Goal: Transaction & Acquisition: Purchase product/service

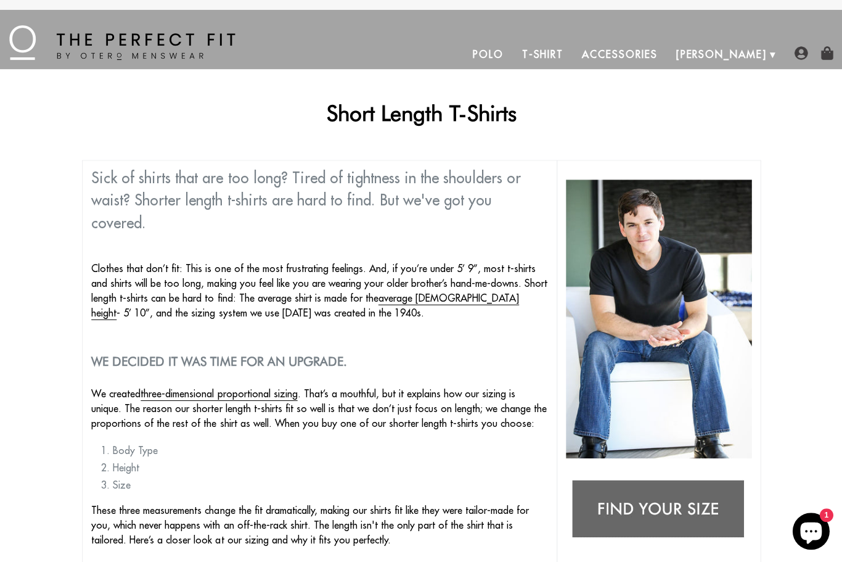
click at [571, 63] on link "T-Shirt" at bounding box center [542, 54] width 60 height 30
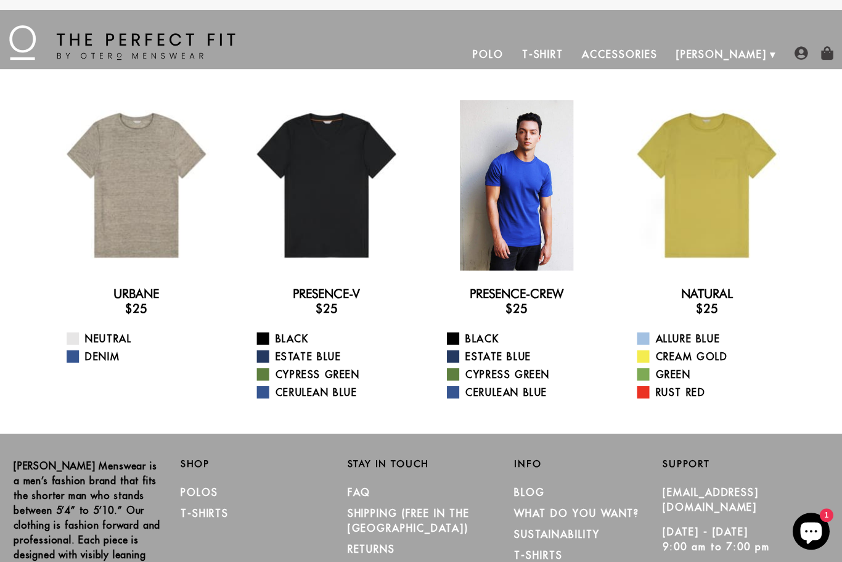
click at [526, 192] on div at bounding box center [516, 185] width 170 height 170
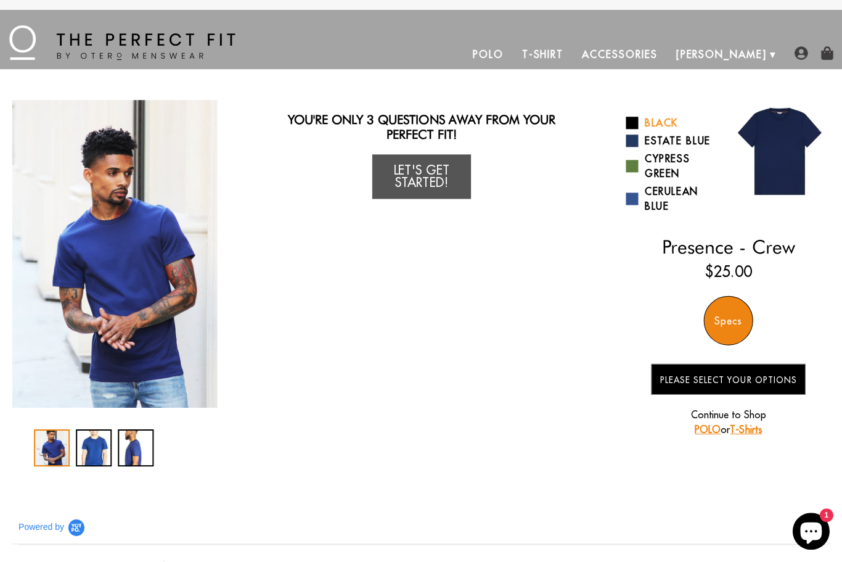
click at [657, 123] on link "Black" at bounding box center [671, 122] width 93 height 15
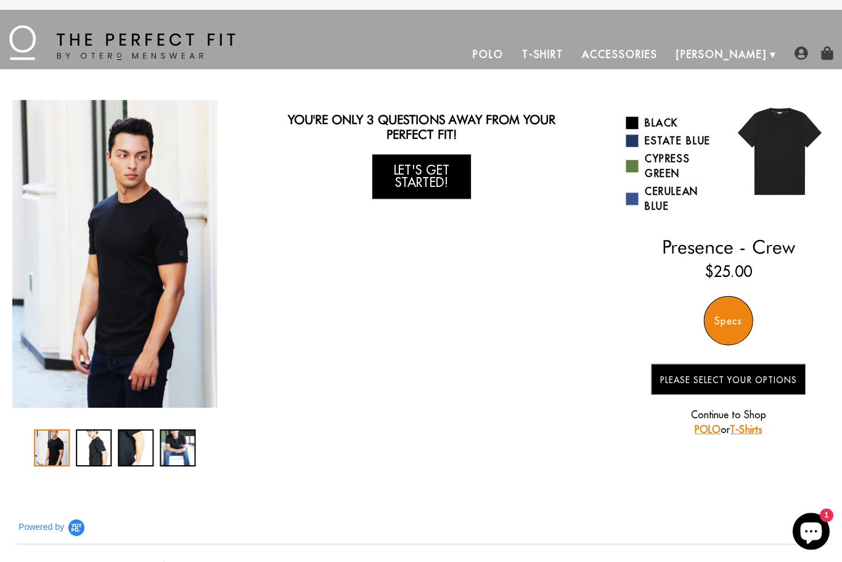
click at [431, 181] on link "Let's Get Started!" at bounding box center [421, 176] width 99 height 44
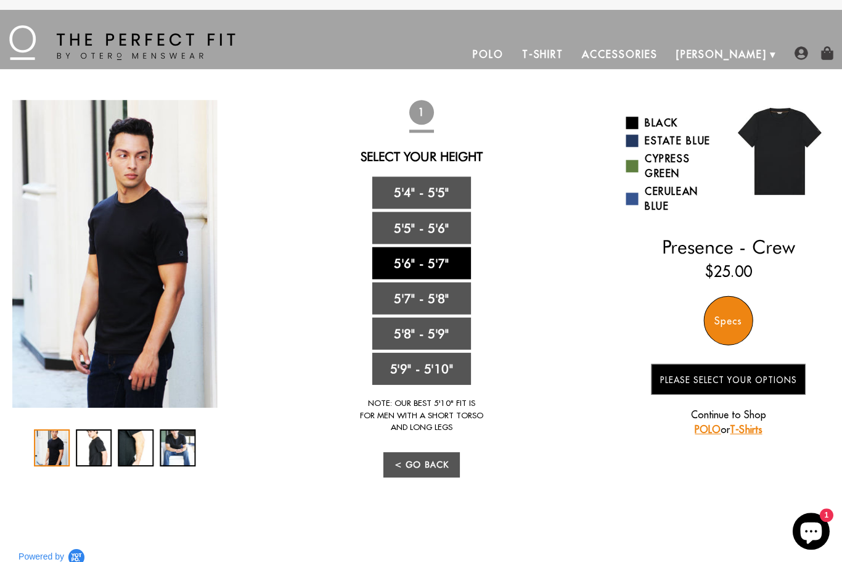
click at [425, 262] on link "5'6" - 5'7"" at bounding box center [421, 263] width 99 height 32
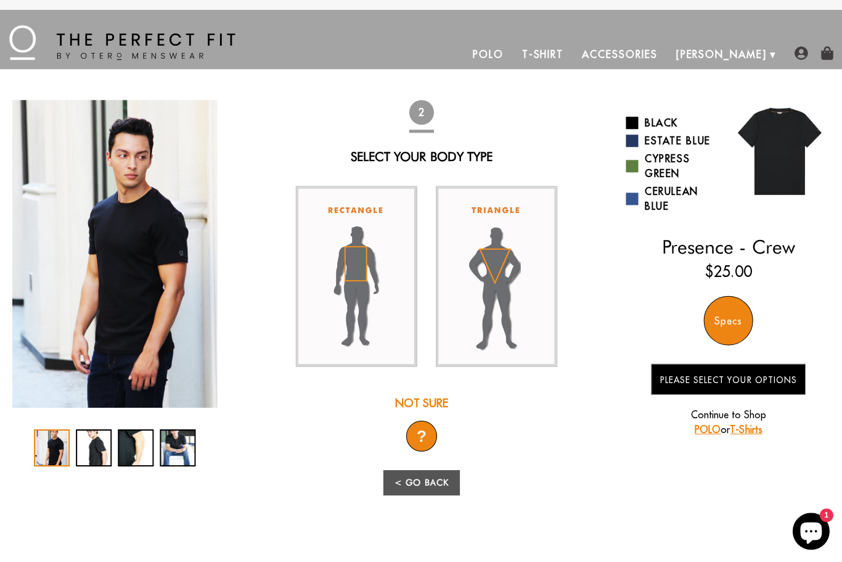
click at [423, 439] on div "?" at bounding box center [421, 435] width 31 height 31
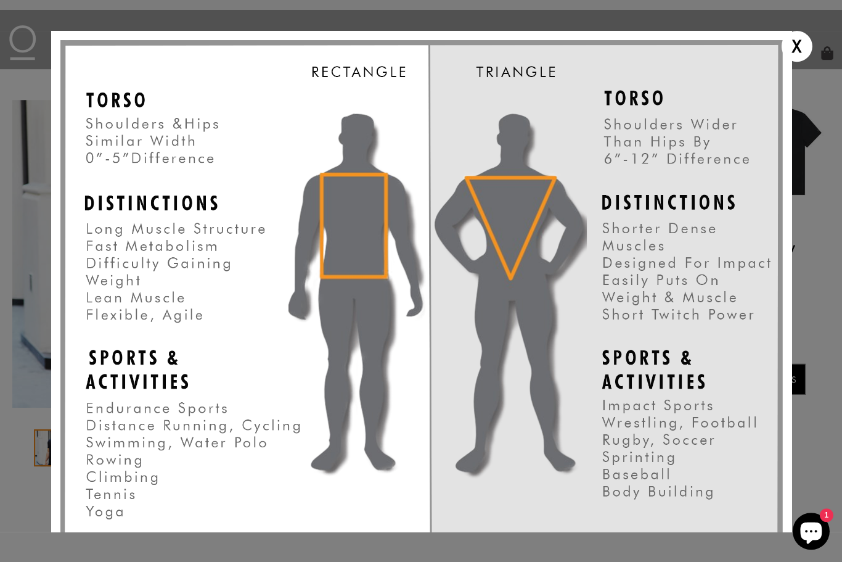
click at [794, 50] on div "X" at bounding box center [795, 46] width 31 height 31
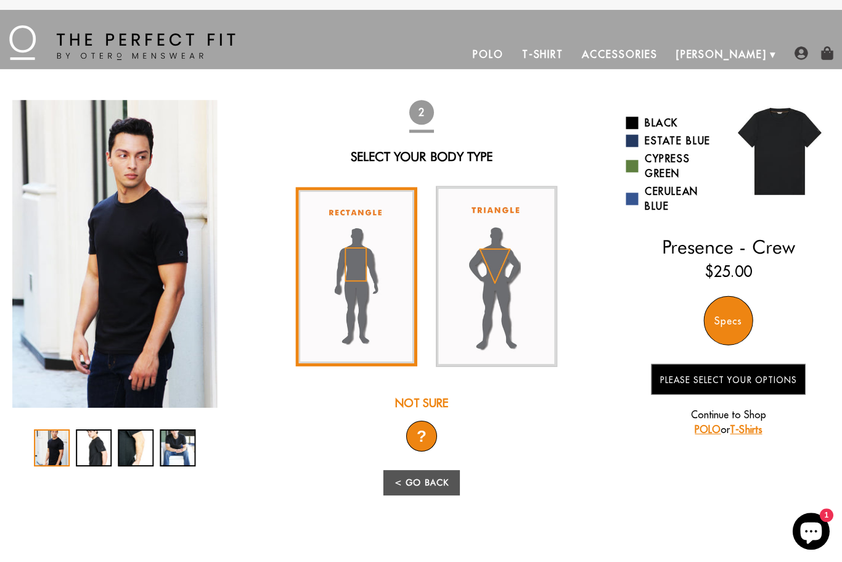
click at [363, 291] on img at bounding box center [355, 276] width 121 height 179
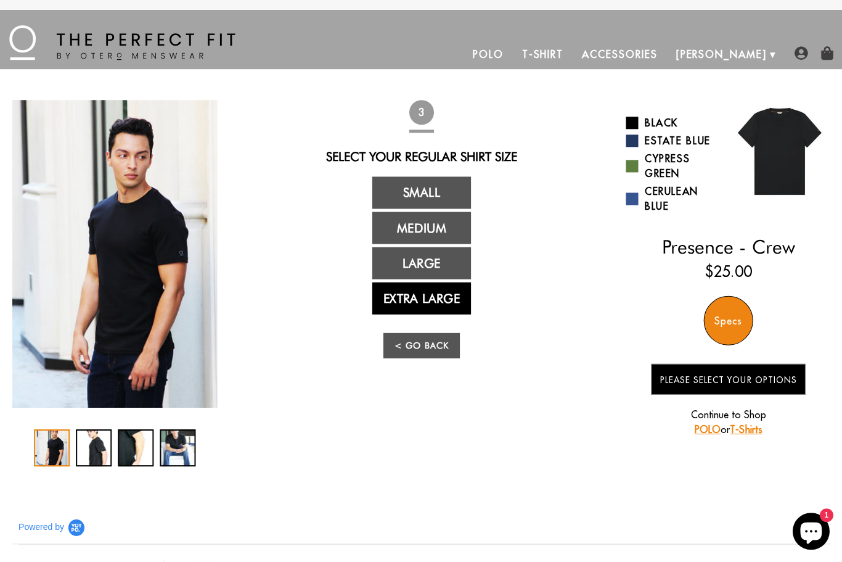
click at [420, 308] on link "Extra Large" at bounding box center [421, 298] width 99 height 32
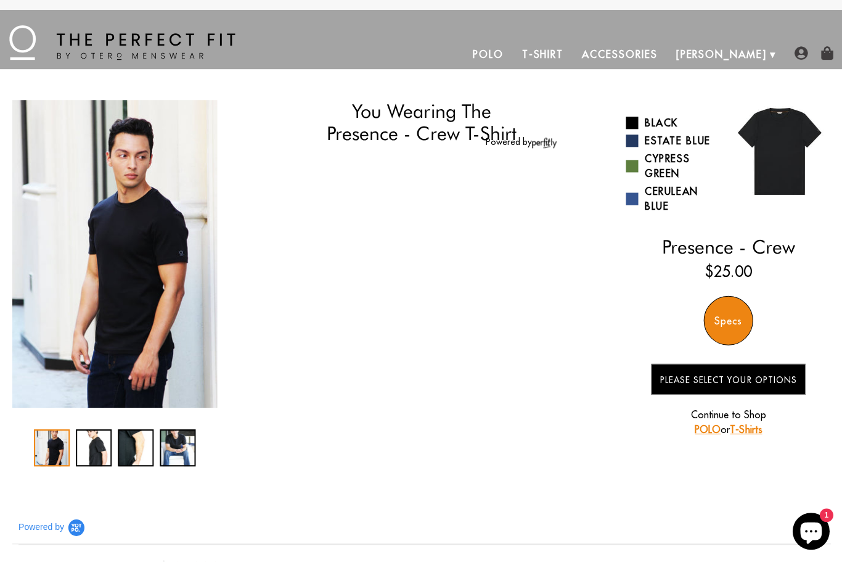
select select "56-57"
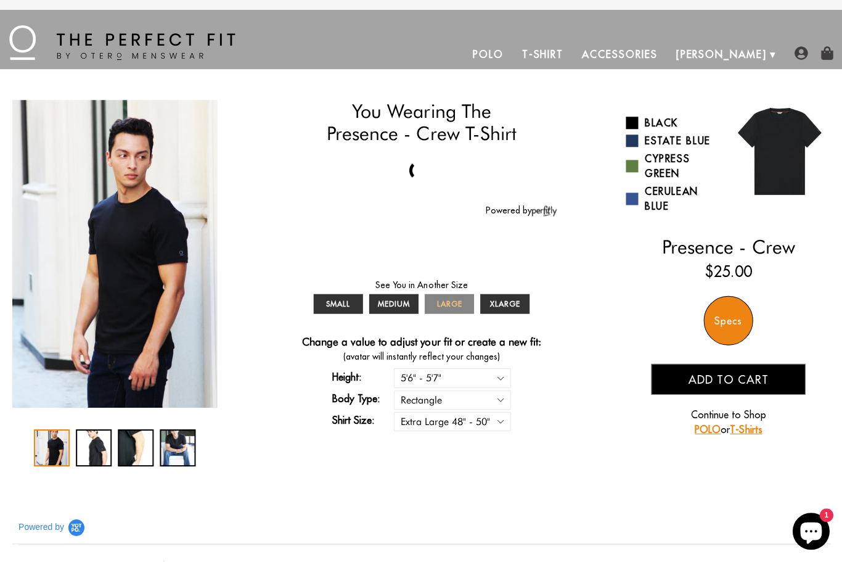
click at [457, 308] on span "LARGE" at bounding box center [448, 302] width 25 height 9
click at [496, 428] on select "Small 36" - 39" Medium 40" - 43" Large 44" - 47" Extra Large 48" - 50"" at bounding box center [451, 420] width 117 height 19
select select "L"
select select "56-57"
select select "L"
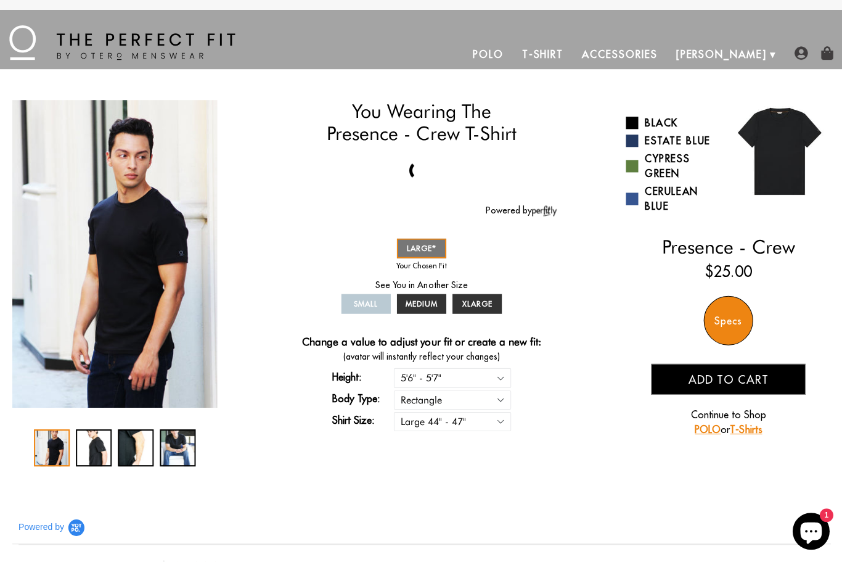
click at [752, 384] on span "Add to cart" at bounding box center [728, 379] width 80 height 14
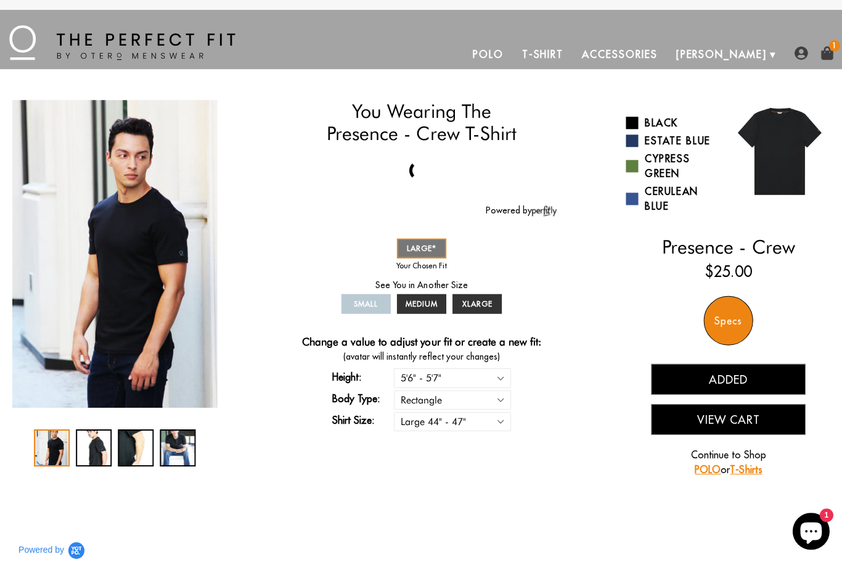
click at [739, 423] on button "View Cart" at bounding box center [727, 418] width 154 height 31
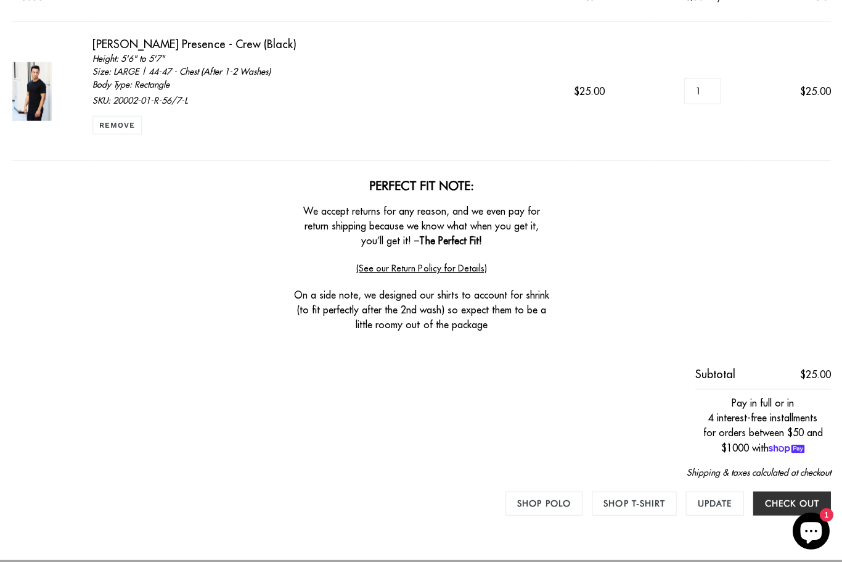
scroll to position [184, 0]
click at [789, 503] on input "Check out" at bounding box center [791, 502] width 78 height 24
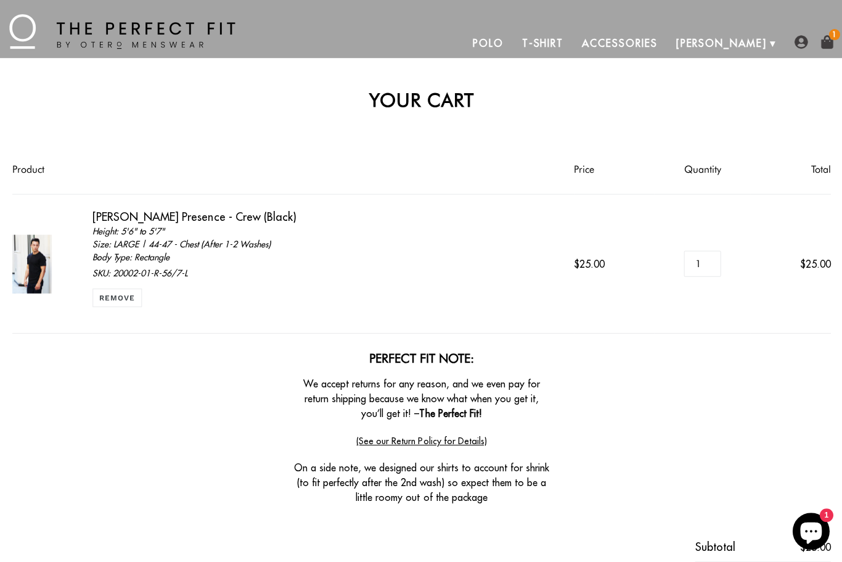
scroll to position [0, 0]
